Goal: Information Seeking & Learning: Learn about a topic

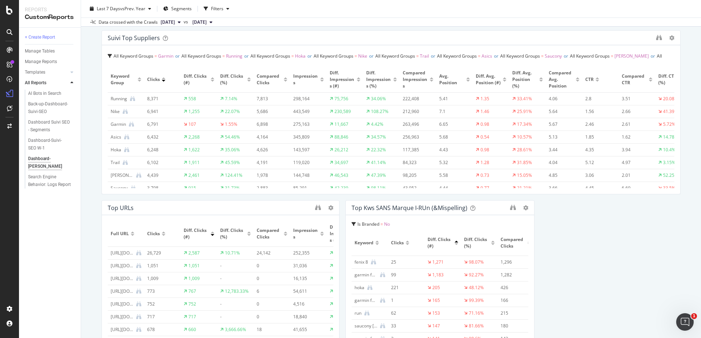
scroll to position [201, 0]
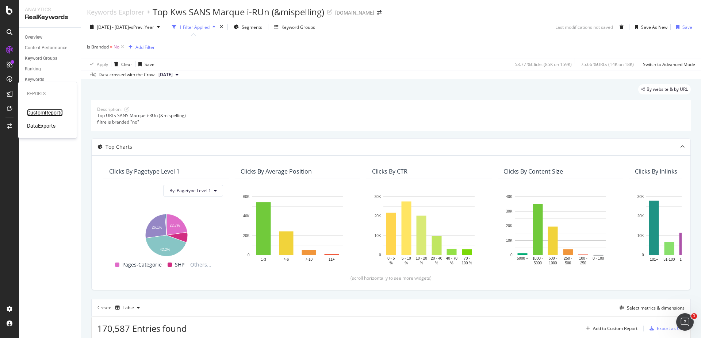
click at [43, 113] on div "CustomReports" at bounding box center [45, 112] width 36 height 7
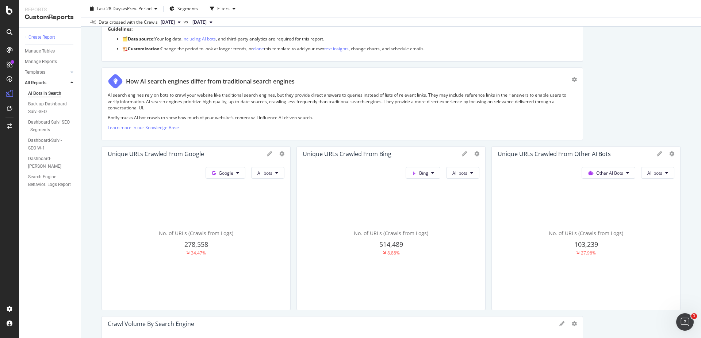
scroll to position [82, 0]
click at [245, 175] on button "Other AI Bots" at bounding box center [225, 172] width 40 height 12
click at [624, 175] on button "Other AI Bots" at bounding box center [608, 172] width 54 height 12
click at [272, 153] on icon at bounding box center [269, 152] width 5 height 5
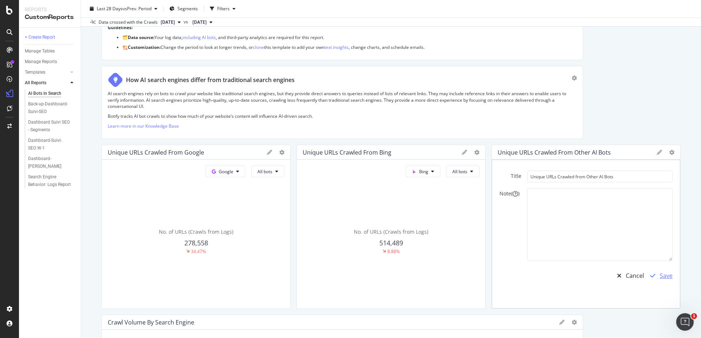
click at [661, 277] on div "Save" at bounding box center [665, 276] width 13 height 8
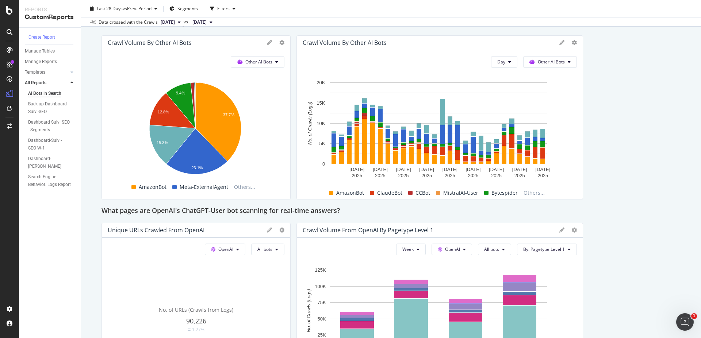
scroll to position [663, 0]
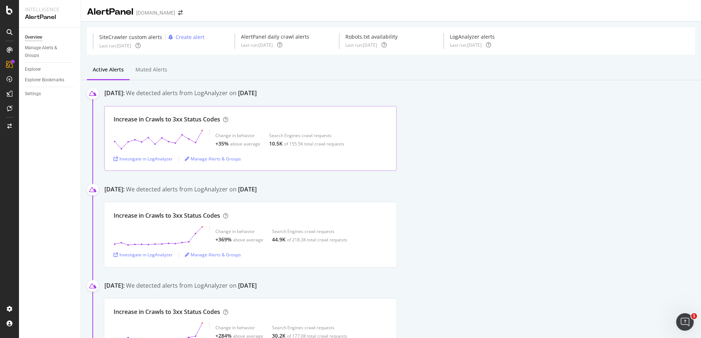
click at [174, 124] on div "Increase in Crawls to 3xx Status Codes" at bounding box center [166, 119] width 107 height 8
click at [158, 159] on div "Investigate in LogAnalyzer" at bounding box center [142, 159] width 59 height 6
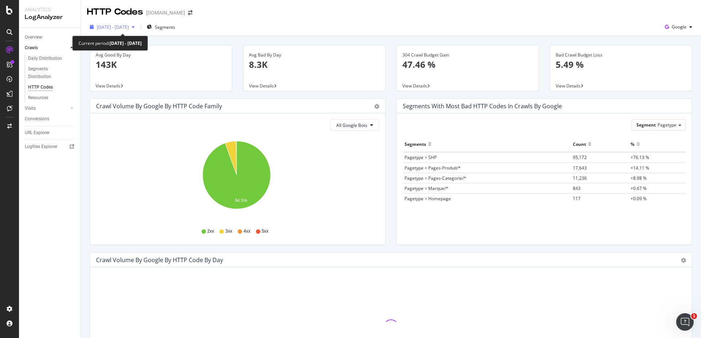
click at [138, 27] on div "button" at bounding box center [133, 27] width 9 height 4
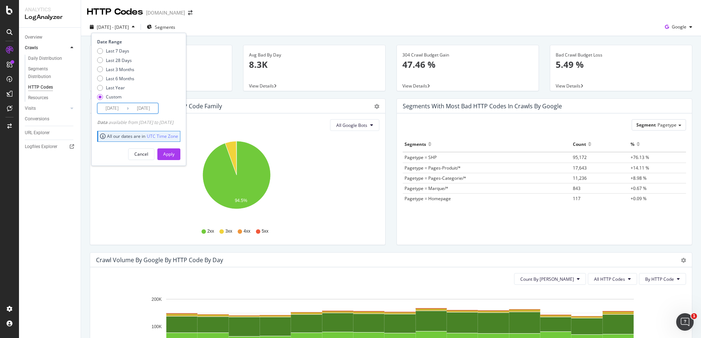
click at [146, 108] on input "[DATE]" at bounding box center [143, 108] width 29 height 10
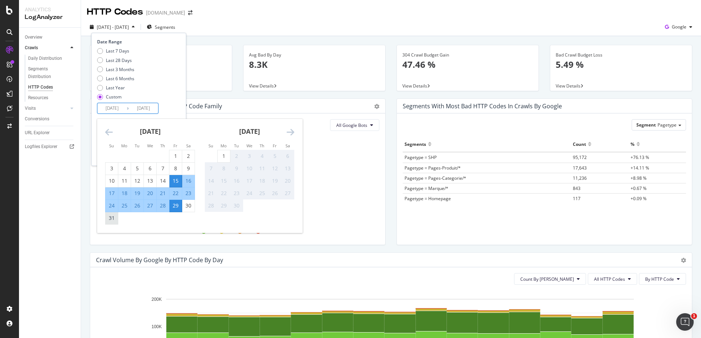
click at [111, 213] on div "31" at bounding box center [111, 218] width 12 height 12
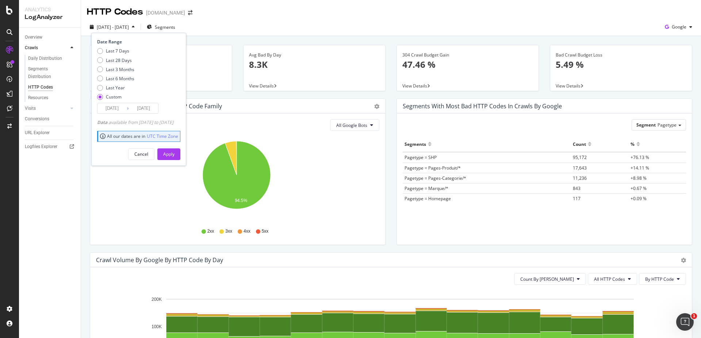
click at [150, 105] on input "[DATE]" at bounding box center [143, 108] width 29 height 10
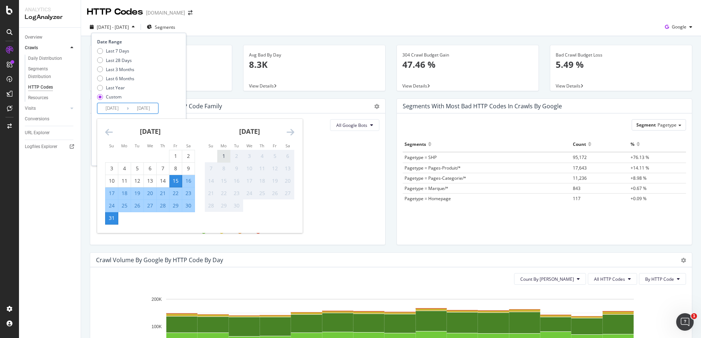
click at [227, 156] on div "1" at bounding box center [223, 156] width 12 height 7
type input "[DATE]"
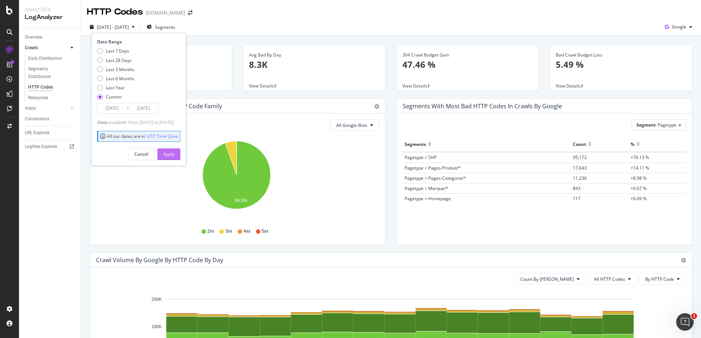
click at [180, 153] on button "Apply" at bounding box center [168, 155] width 23 height 12
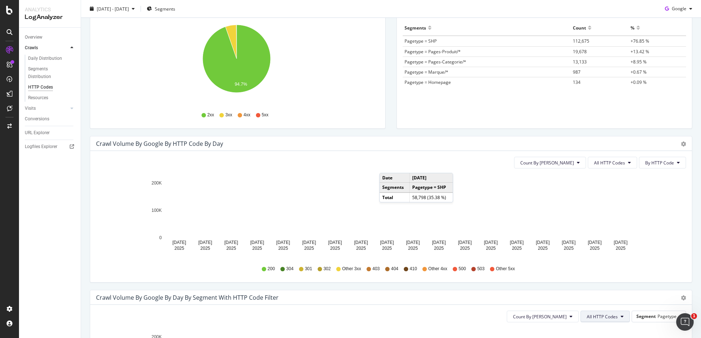
scroll to position [115, 0]
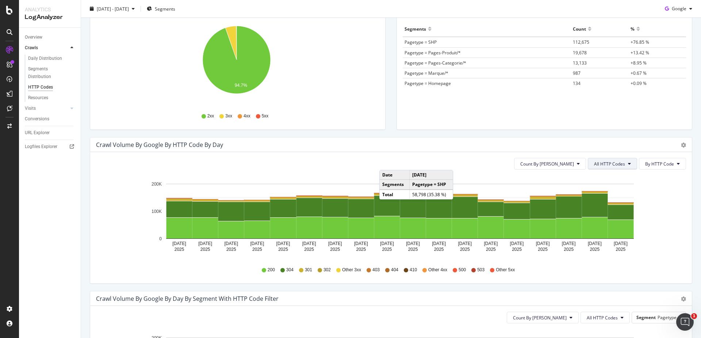
click at [619, 169] on button "All HTTP Codes" at bounding box center [612, 164] width 49 height 12
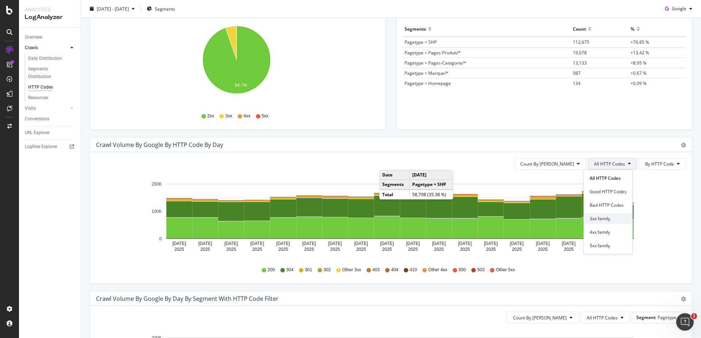
click at [607, 221] on span "3xx family" at bounding box center [607, 219] width 37 height 7
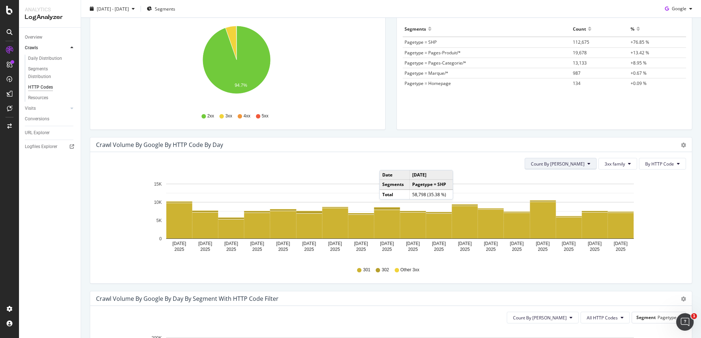
click at [574, 167] on span "Count By [PERSON_NAME]" at bounding box center [558, 164] width 54 height 6
click at [574, 191] on span "Cumulated (all codes)" at bounding box center [579, 192] width 55 height 7
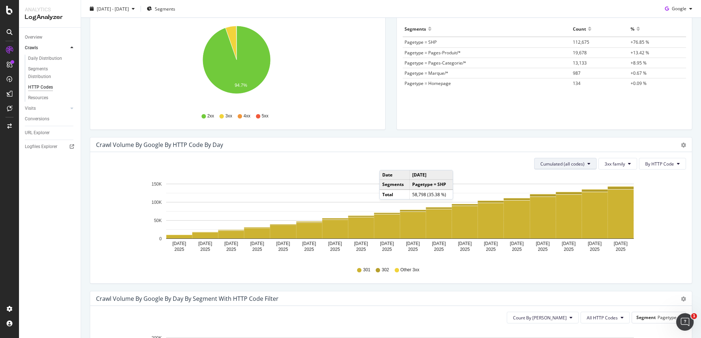
click at [571, 165] on span "Cumulated (all codes)" at bounding box center [562, 164] width 44 height 6
click at [563, 178] on span "Count By [PERSON_NAME]" at bounding box center [563, 178] width 54 height 7
